Goal: Navigation & Orientation: Find specific page/section

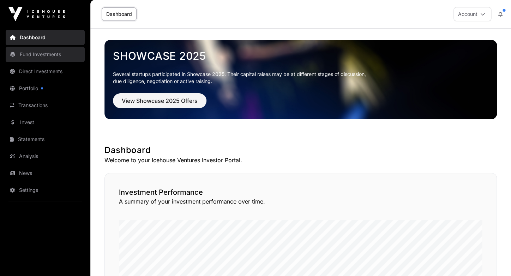
click at [34, 56] on link "Fund Investments" at bounding box center [45, 55] width 79 height 16
click at [27, 54] on link "Fund Investments" at bounding box center [45, 55] width 79 height 16
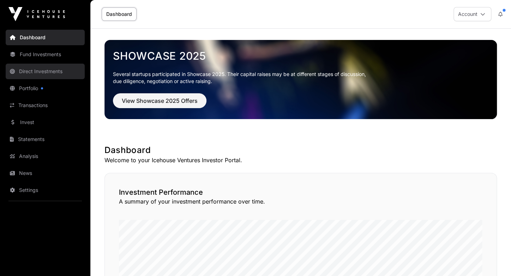
click at [42, 73] on link "Direct Investments" at bounding box center [45, 72] width 79 height 16
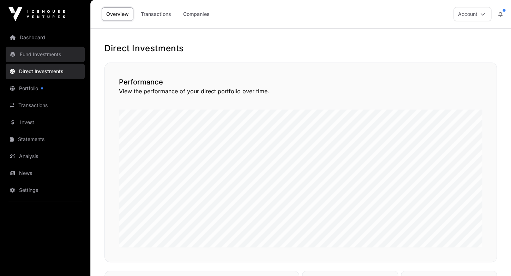
click at [39, 53] on link "Fund Investments" at bounding box center [45, 55] width 79 height 16
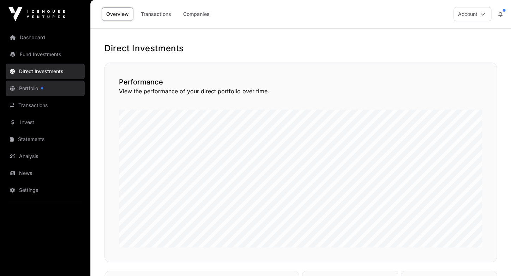
click at [35, 88] on link "Portfolio" at bounding box center [45, 89] width 79 height 16
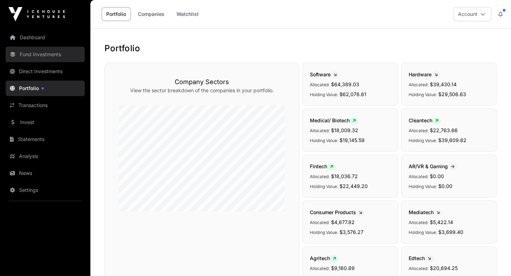
click at [49, 57] on link "Fund Investments" at bounding box center [45, 55] width 79 height 16
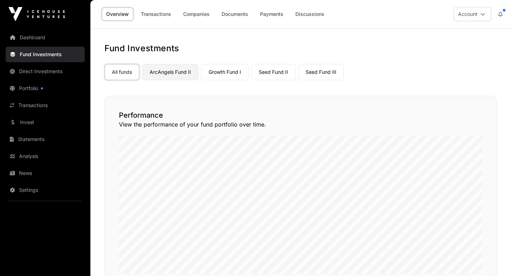
click at [176, 68] on link "ArcAngels Fund II" at bounding box center [170, 72] width 56 height 16
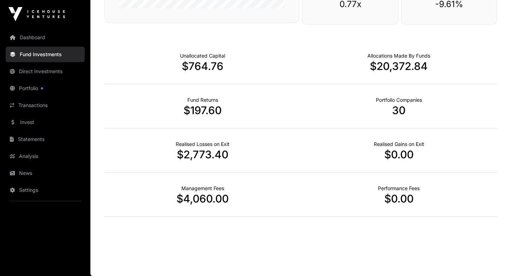
scroll to position [215, 0]
